Goal: Navigation & Orientation: Find specific page/section

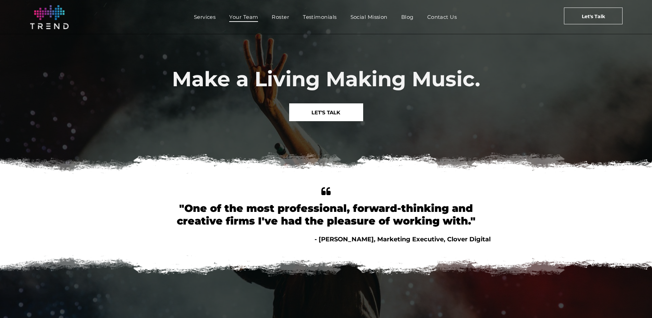
click at [245, 19] on span "Your Team" at bounding box center [243, 17] width 29 height 10
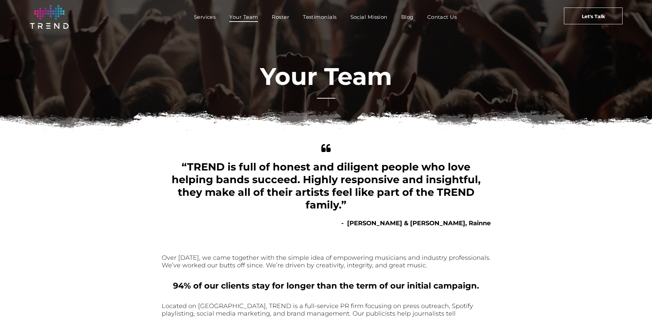
click at [263, 13] on link "Your Team" at bounding box center [243, 17] width 42 height 10
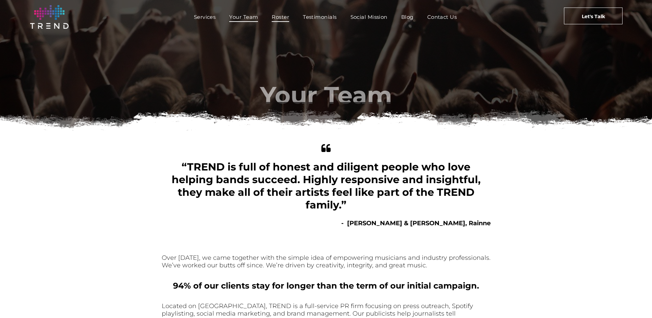
click at [274, 16] on span "Roster" at bounding box center [280, 17] width 17 height 10
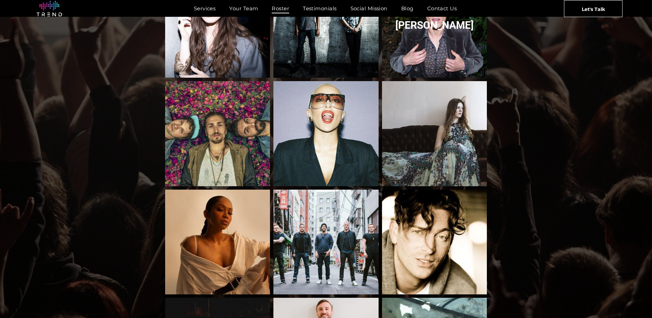
scroll to position [522, 0]
